Goal: Task Accomplishment & Management: Manage account settings

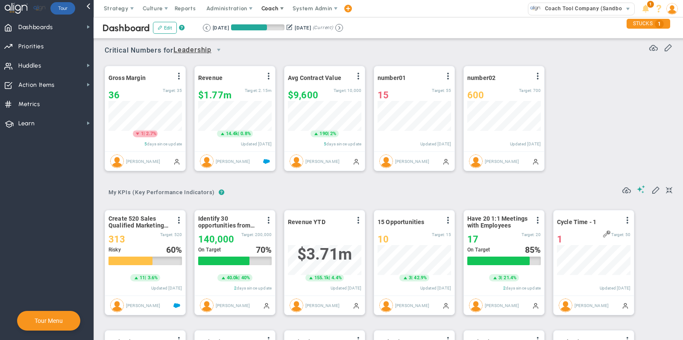
click at [273, 7] on span "Coach" at bounding box center [269, 8] width 17 height 6
click at [273, 40] on span "Resources" at bounding box center [285, 42] width 60 height 17
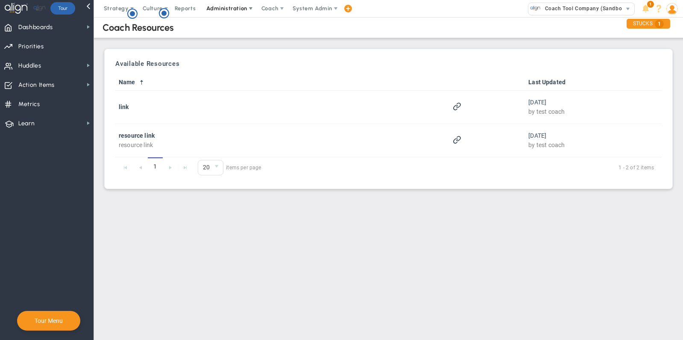
click at [234, 12] on span "Administration" at bounding box center [227, 8] width 55 height 17
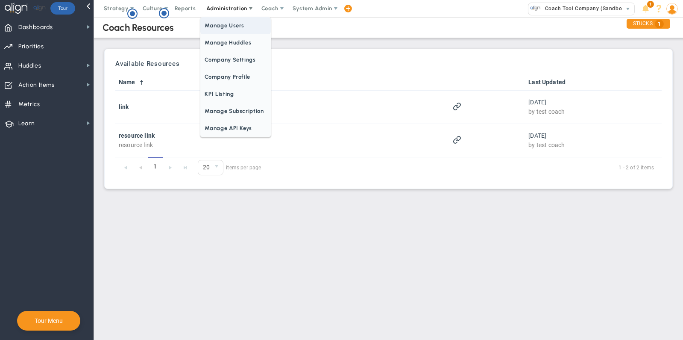
click at [232, 25] on span "Manage Users" at bounding box center [235, 25] width 70 height 17
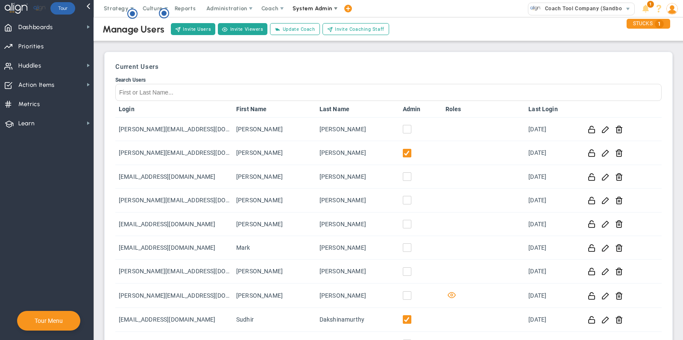
click at [309, 7] on span "System Admin" at bounding box center [313, 8] width 40 height 6
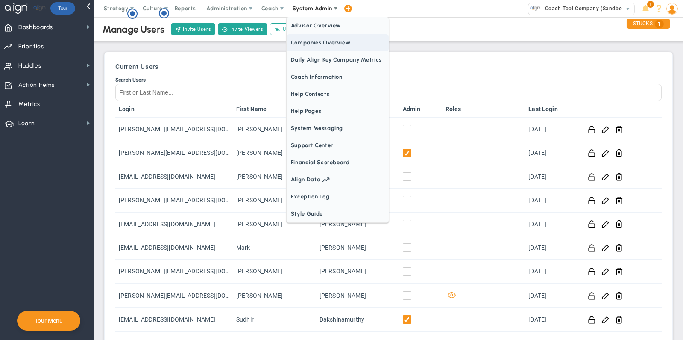
click at [310, 44] on span "Companies Overview" at bounding box center [338, 42] width 102 height 17
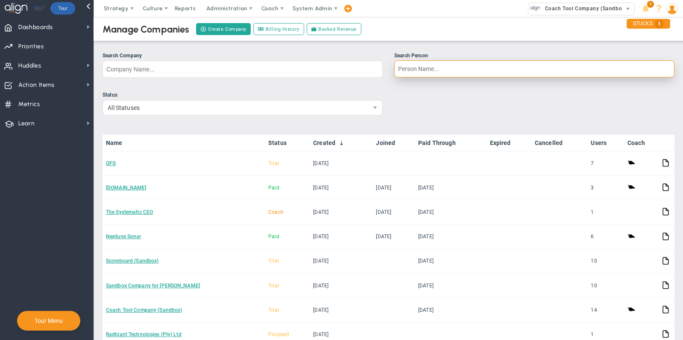
click at [439, 68] on input "Search Person" at bounding box center [534, 68] width 280 height 17
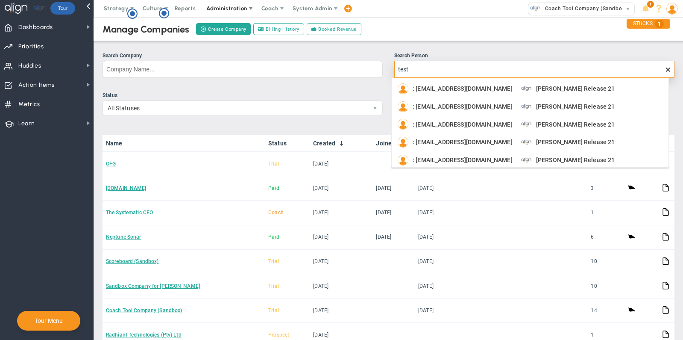
type input "test"
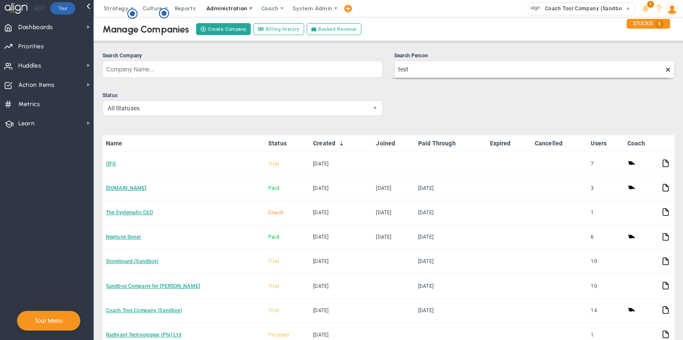
click at [234, 9] on span "Administration" at bounding box center [226, 8] width 41 height 6
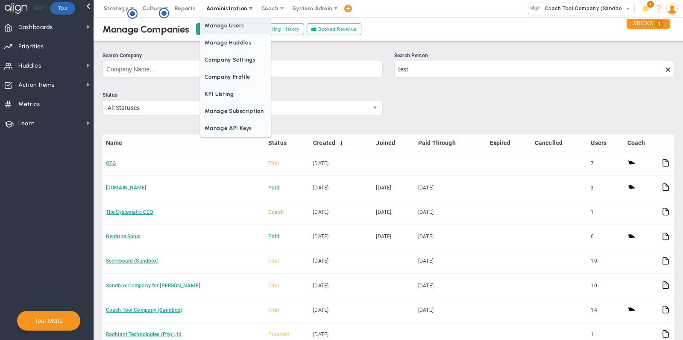
click at [235, 26] on span "Manage Users" at bounding box center [235, 25] width 70 height 17
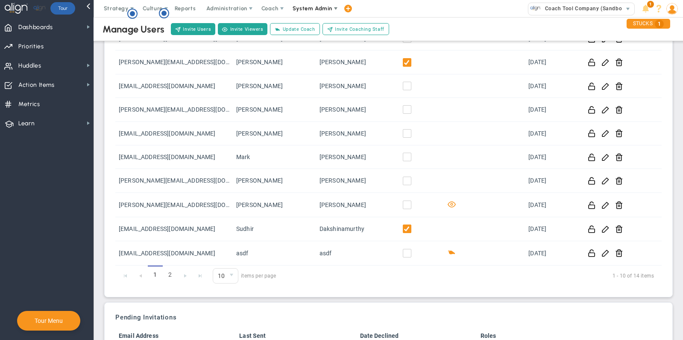
click at [314, 10] on span "System Admin" at bounding box center [313, 8] width 40 height 6
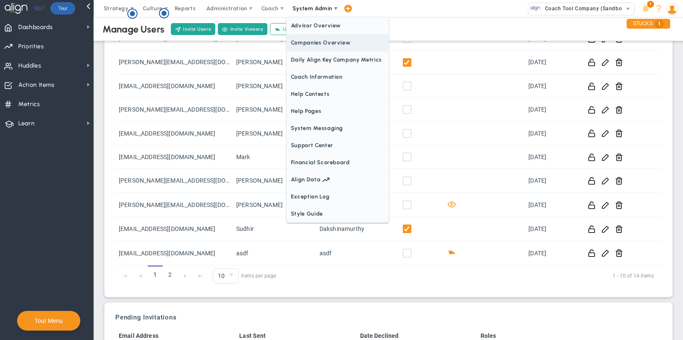
click at [320, 45] on span "Companies Overview" at bounding box center [338, 42] width 102 height 17
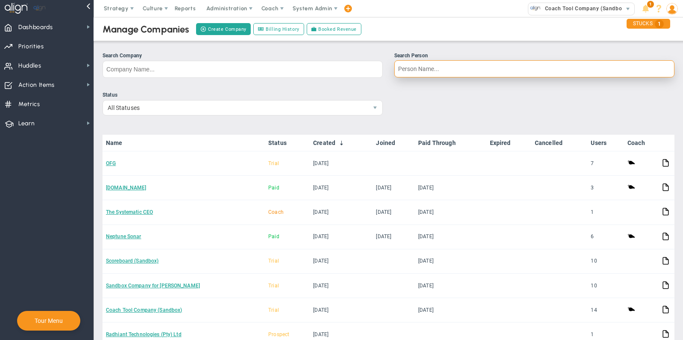
click at [452, 68] on input "Search Person" at bounding box center [534, 68] width 280 height 17
type input "asdf"
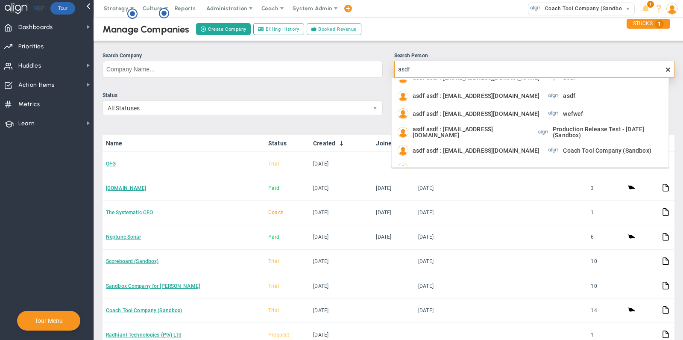
scroll to position [93, 0]
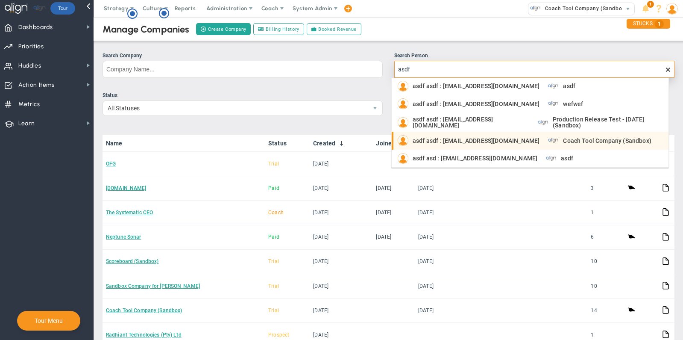
click at [450, 138] on span "asdf asdf : [EMAIL_ADDRESS][DOMAIN_NAME]" at bounding box center [476, 141] width 127 height 6
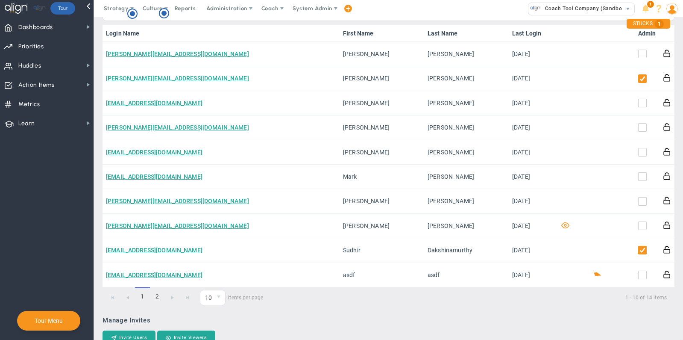
scroll to position [408, 0]
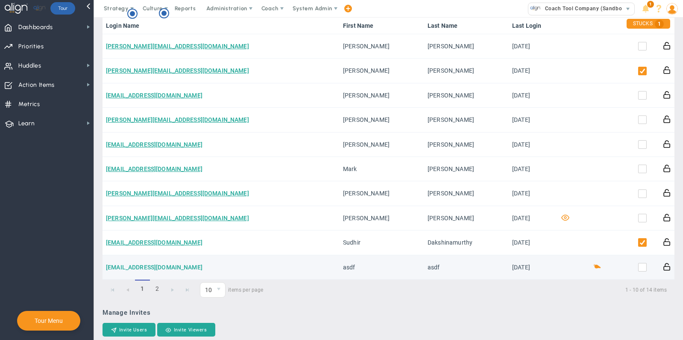
click at [122, 268] on link "[EMAIL_ADDRESS][DOMAIN_NAME]" at bounding box center [154, 267] width 97 height 7
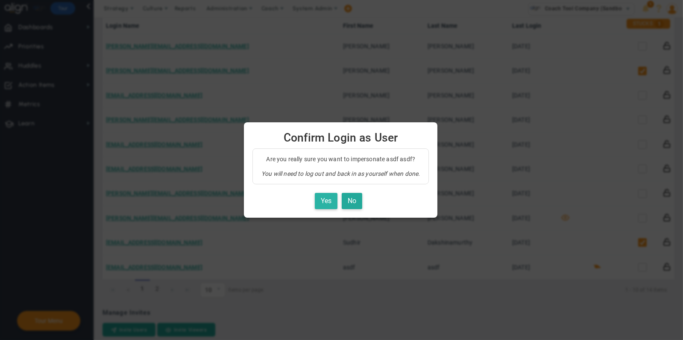
click at [325, 200] on button "Yes" at bounding box center [326, 201] width 23 height 17
